Goal: Transaction & Acquisition: Purchase product/service

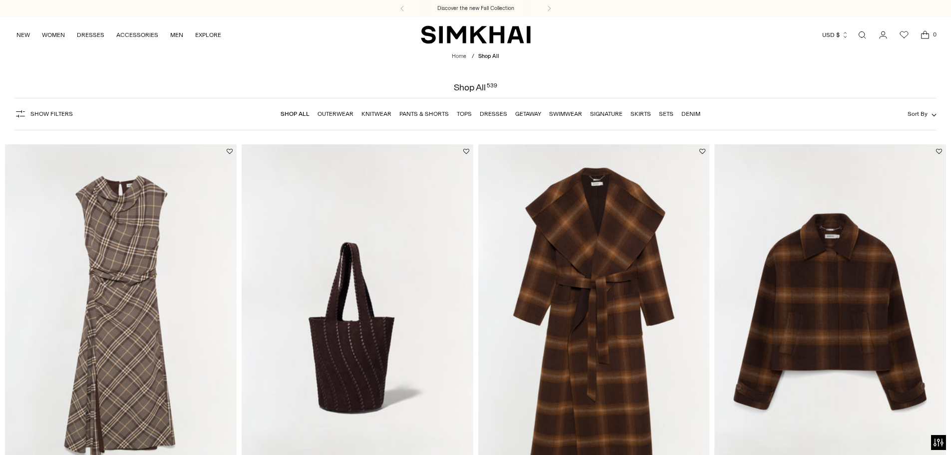
click at [486, 113] on link "Dresses" at bounding box center [493, 113] width 27 height 7
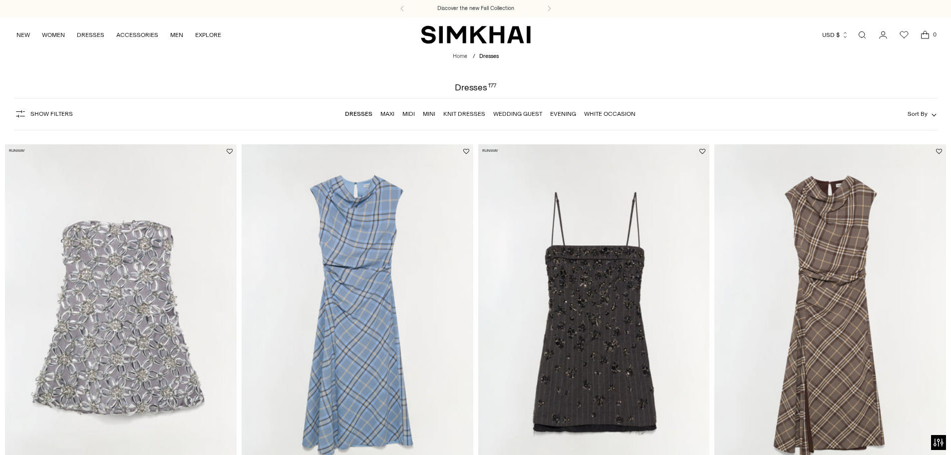
click at [407, 114] on link "Midi" at bounding box center [408, 113] width 12 height 7
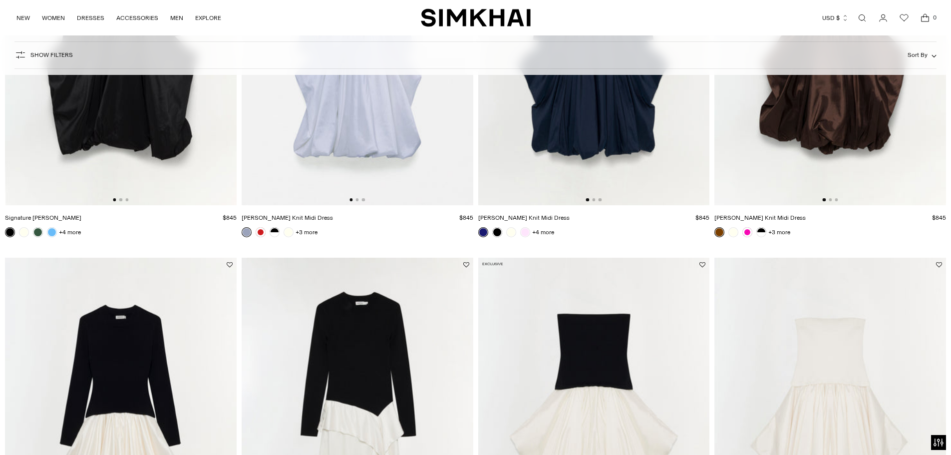
scroll to position [616, 0]
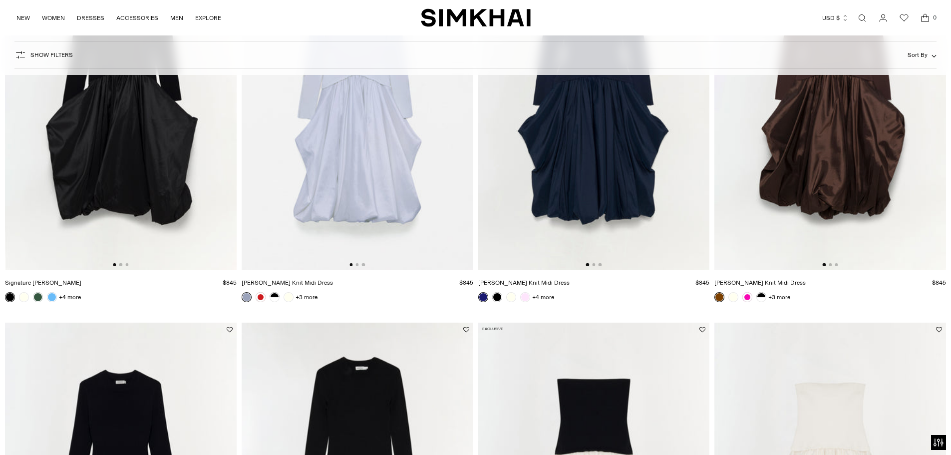
click at [47, 56] on span "Show Filters" at bounding box center [51, 54] width 42 height 7
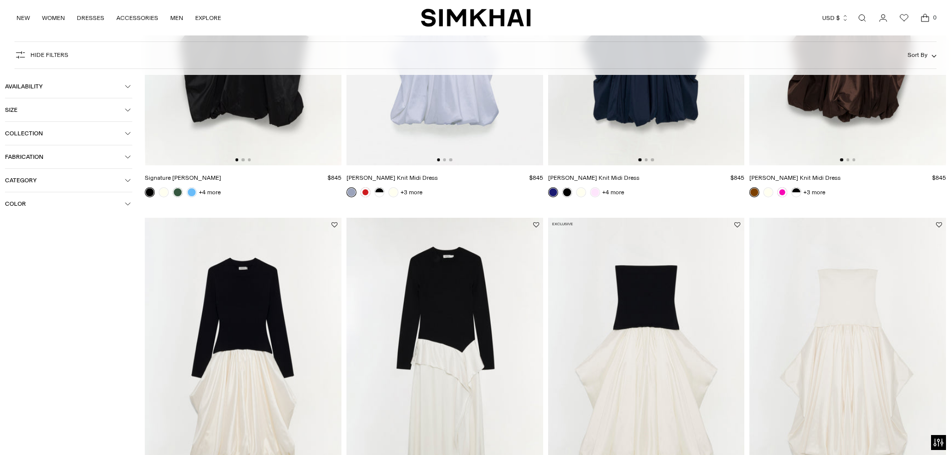
click at [49, 199] on button "Color" at bounding box center [68, 203] width 127 height 23
click at [20, 318] on span "Navy" at bounding box center [27, 318] width 19 height 9
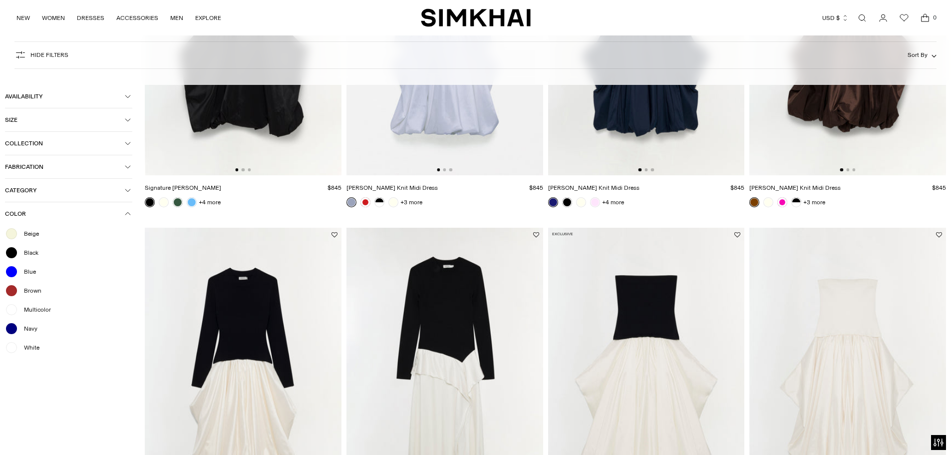
scroll to position [626, 0]
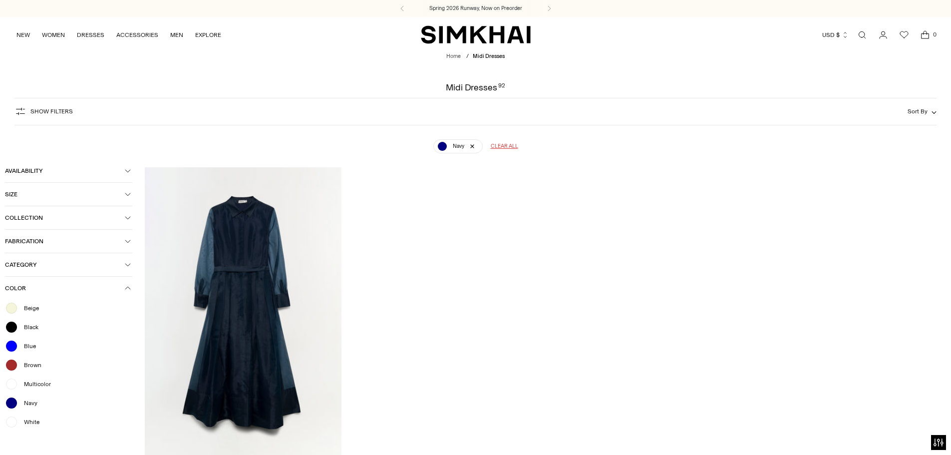
click at [27, 347] on span "Blue" at bounding box center [27, 346] width 18 height 9
